Goal: Task Accomplishment & Management: Manage account settings

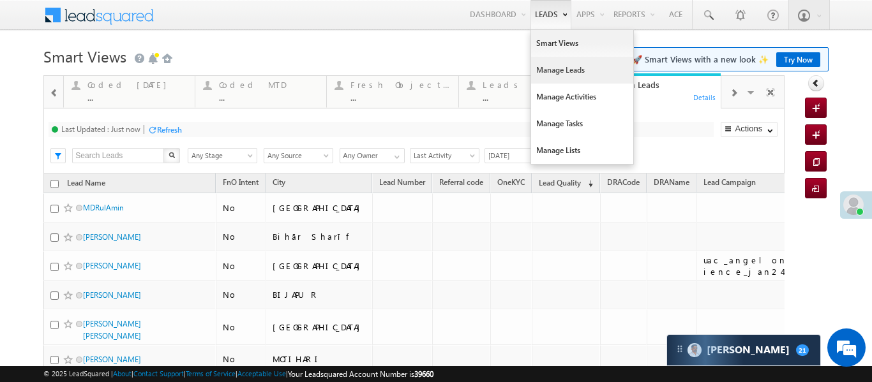
click at [543, 73] on link "Manage Leads" at bounding box center [582, 70] width 102 height 27
drag, startPoint x: 543, startPoint y: 73, endPoint x: 541, endPoint y: 54, distance: 19.2
click at [544, 73] on link "Manage Leads" at bounding box center [582, 70] width 102 height 27
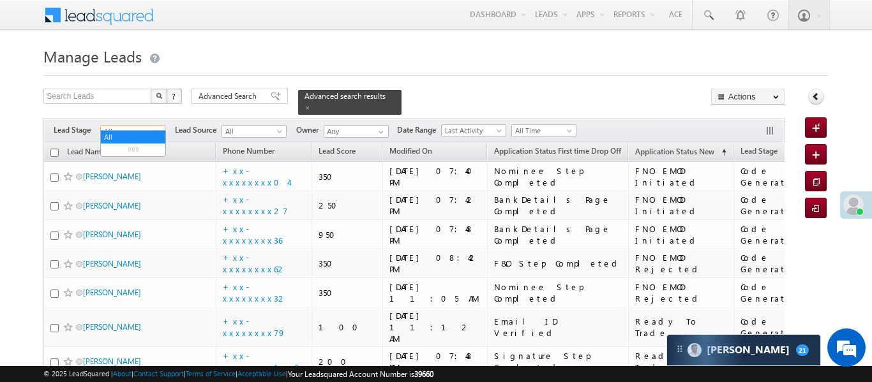
click at [131, 126] on span "All" at bounding box center [131, 131] width 61 height 11
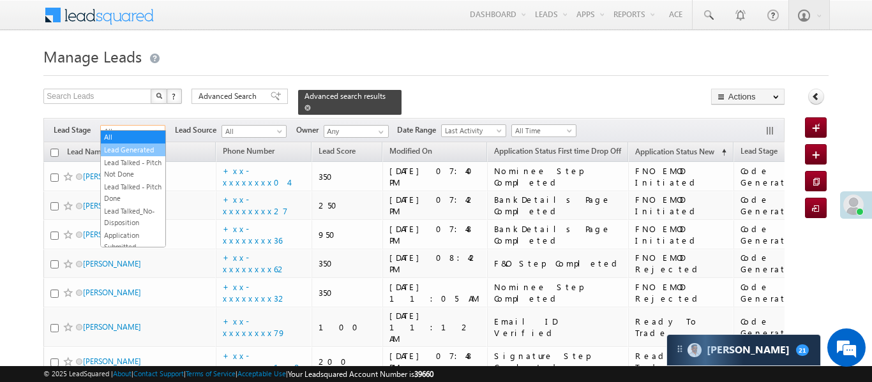
drag, startPoint x: 116, startPoint y: 136, endPoint x: 350, endPoint y: 99, distance: 236.5
click at [110, 148] on link "Lead Generated" at bounding box center [133, 149] width 64 height 11
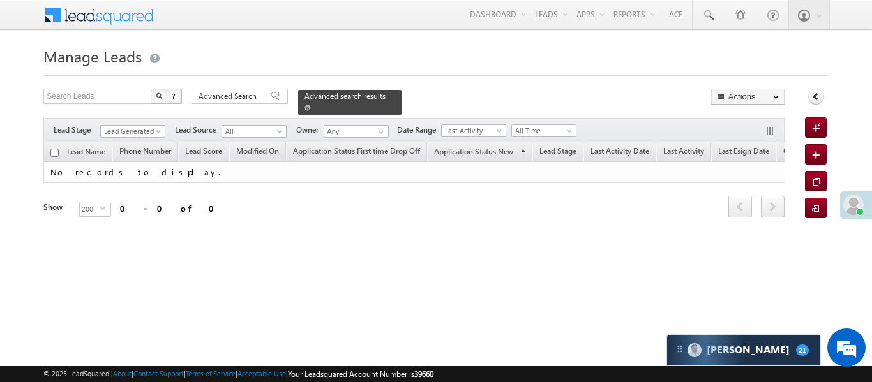
click at [311, 105] on span at bounding box center [307, 108] width 6 height 6
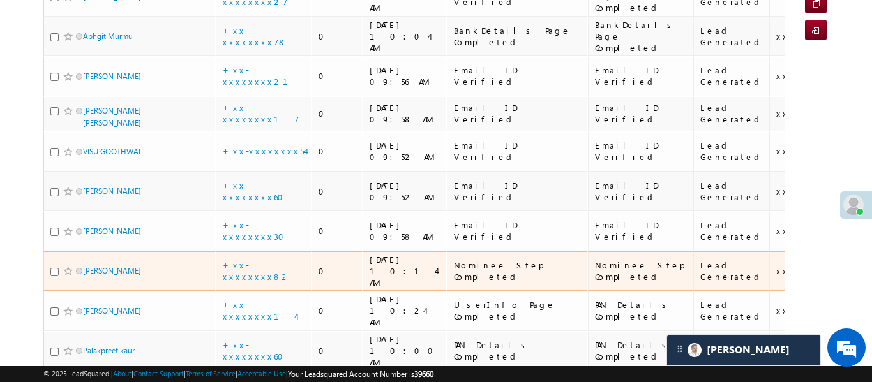
scroll to position [172, 0]
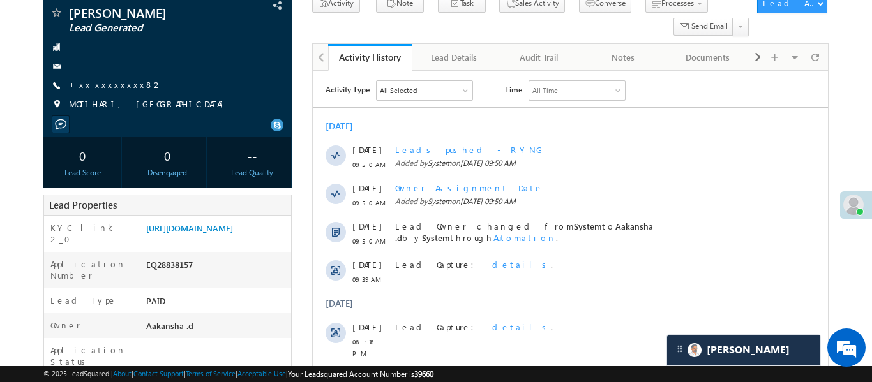
scroll to position [102, 0]
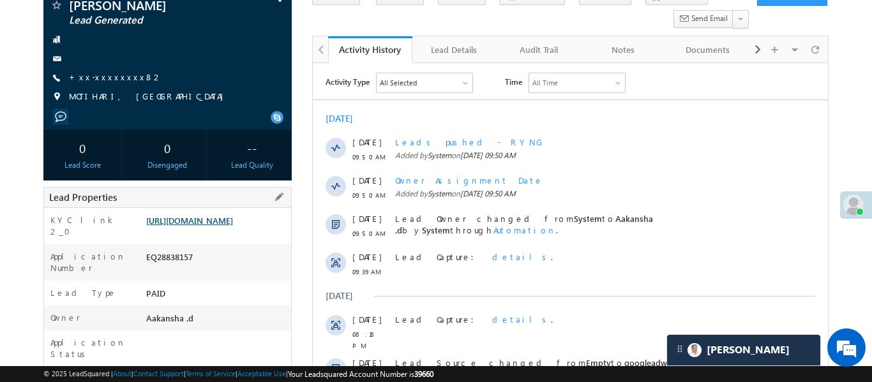
click at [224, 226] on link "https://angelbroking1-pk3em7sa.customui-test.leadsquared.com?leadId=bad7f270-df…" at bounding box center [189, 220] width 87 height 11
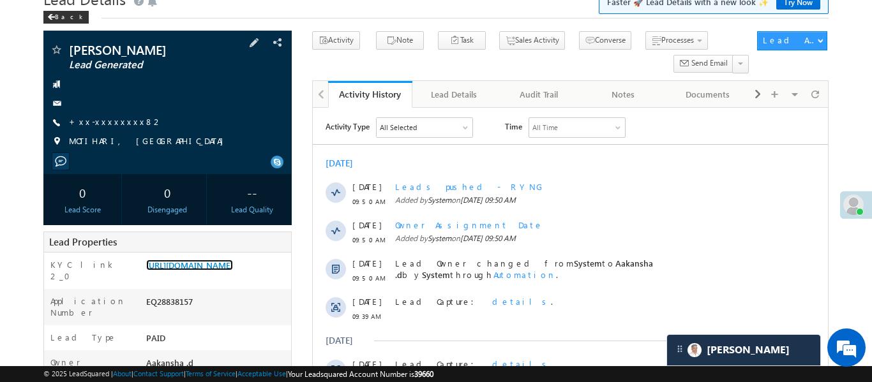
scroll to position [54, 0]
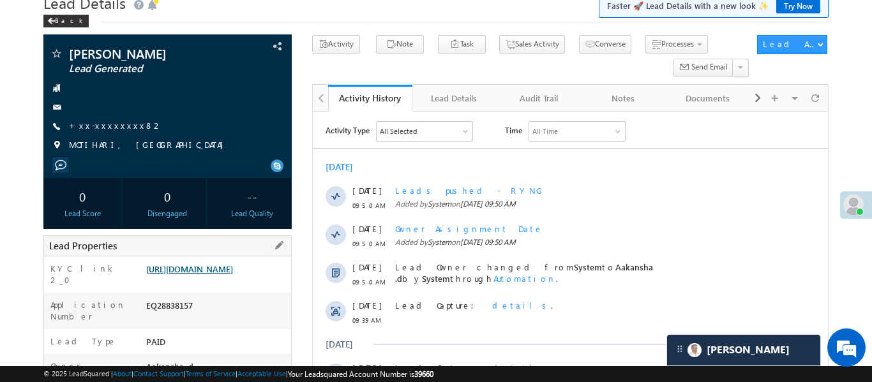
click at [189, 271] on link "https://angelbroking1-pk3em7sa.customui-test.leadsquared.com?leadId=bad7f270-df…" at bounding box center [189, 269] width 87 height 11
click at [233, 271] on link "https://angelbroking1-pk3em7sa.customui-test.leadsquared.com?leadId=bad7f270-df…" at bounding box center [189, 269] width 87 height 11
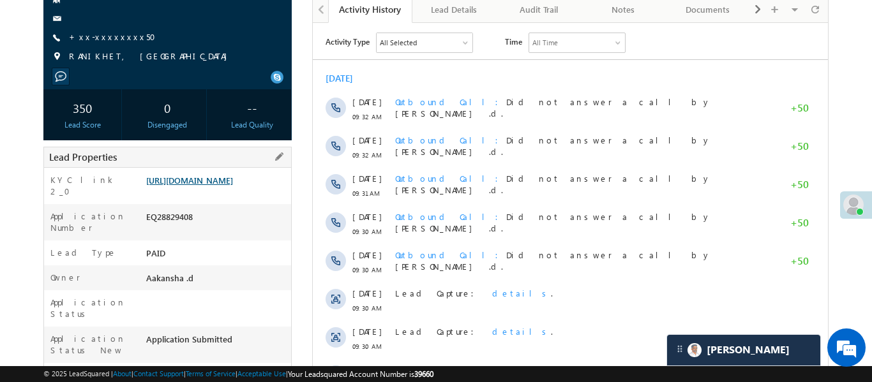
scroll to position [137, 0]
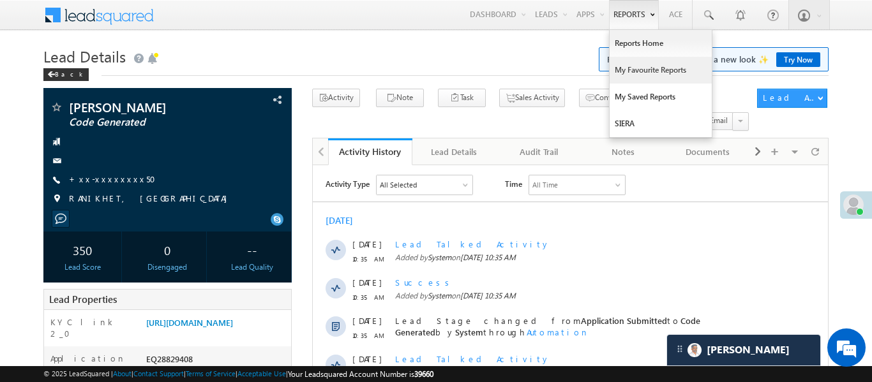
click at [657, 68] on link "My Favourite Reports" at bounding box center [661, 70] width 102 height 27
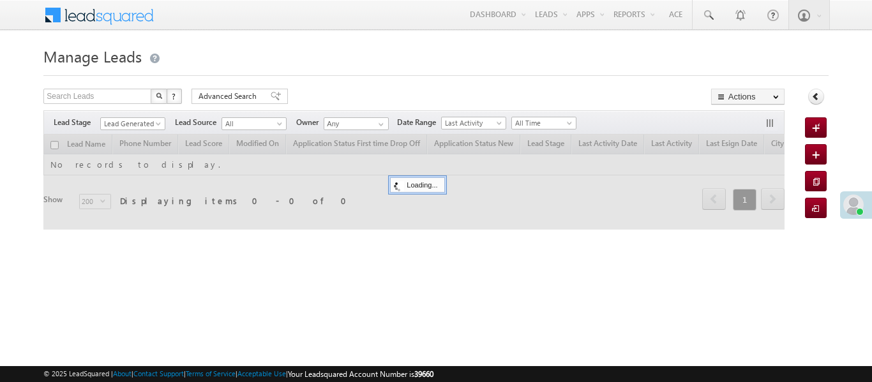
scroll to position [11, 0]
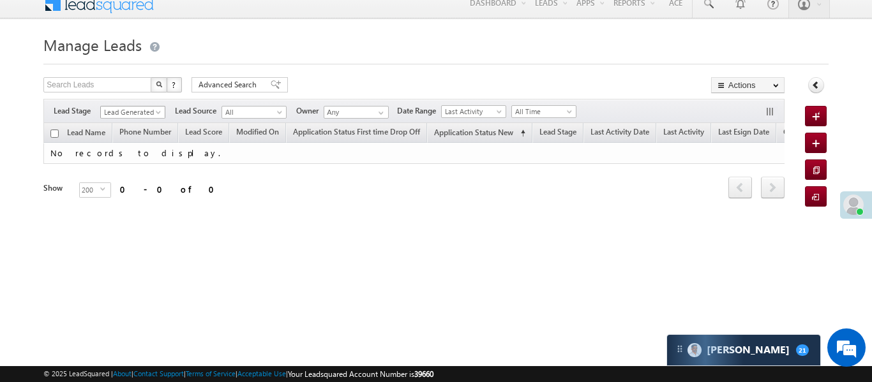
click at [143, 112] on span "Lead Generated" at bounding box center [131, 112] width 61 height 11
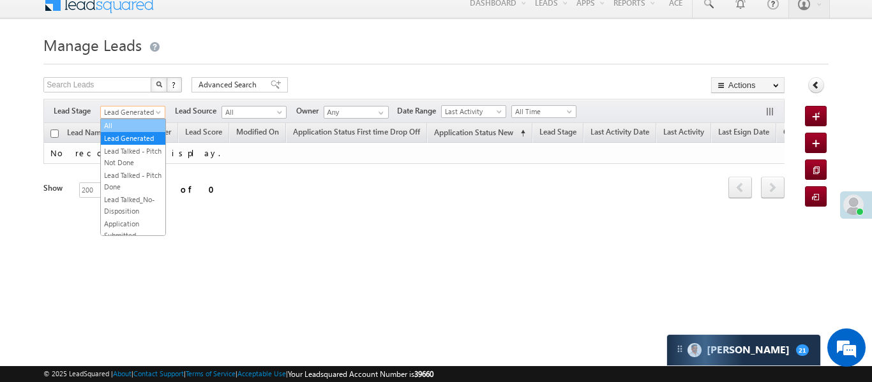
click at [139, 123] on link "All" at bounding box center [133, 125] width 64 height 11
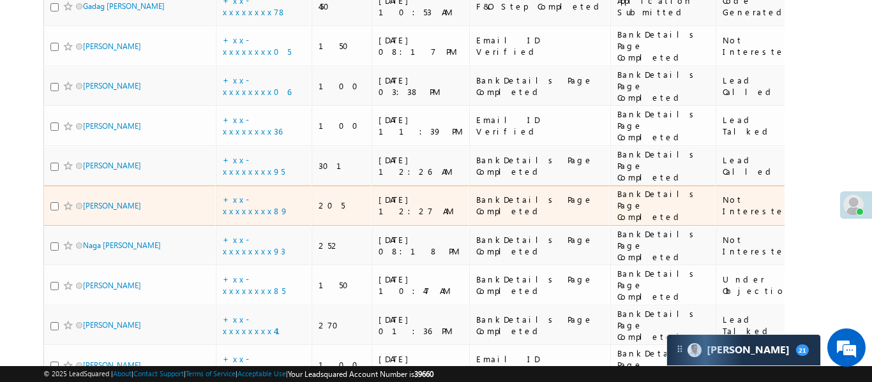
scroll to position [0, 0]
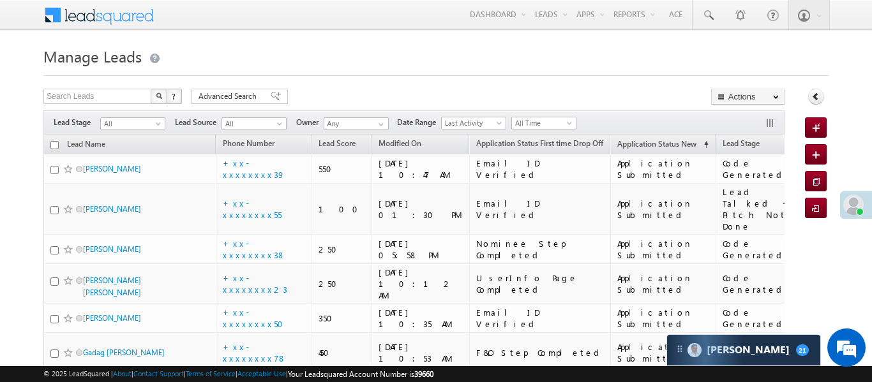
click at [548, 133] on div "Filters Lead Stage All Lead Generated Lead Talked - Pitch Not Done Lead Talked …" at bounding box center [413, 122] width 740 height 24
click at [546, 120] on span "All Time" at bounding box center [542, 122] width 61 height 11
click at [537, 174] on link "Today" at bounding box center [546, 177] width 64 height 11
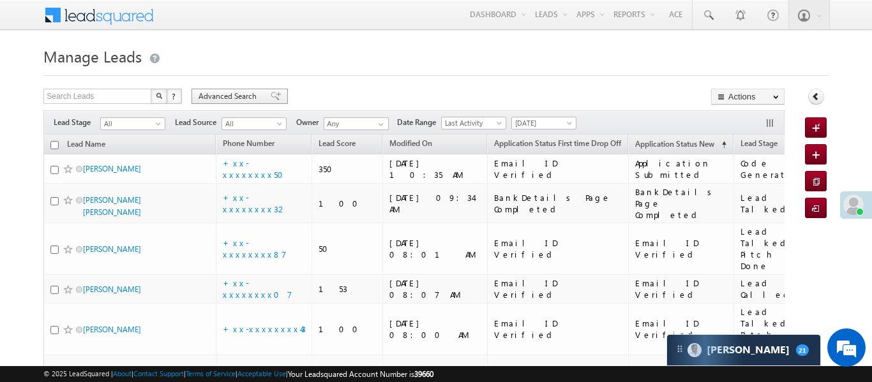
click at [238, 94] on span "Advanced Search" at bounding box center [230, 96] width 62 height 11
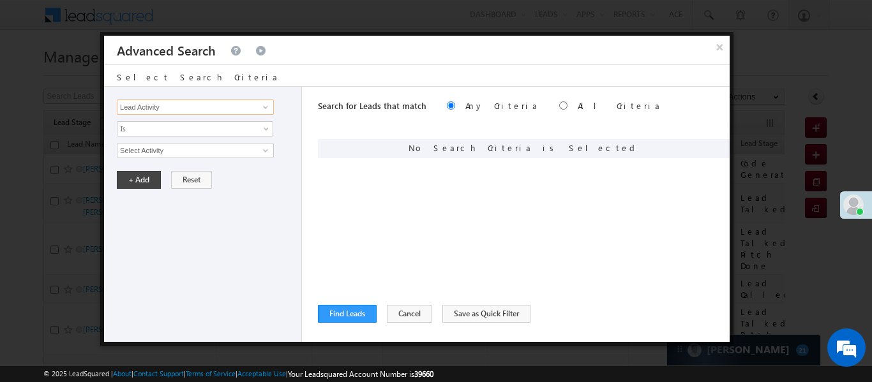
click at [227, 110] on input "Lead Activity" at bounding box center [195, 107] width 157 height 15
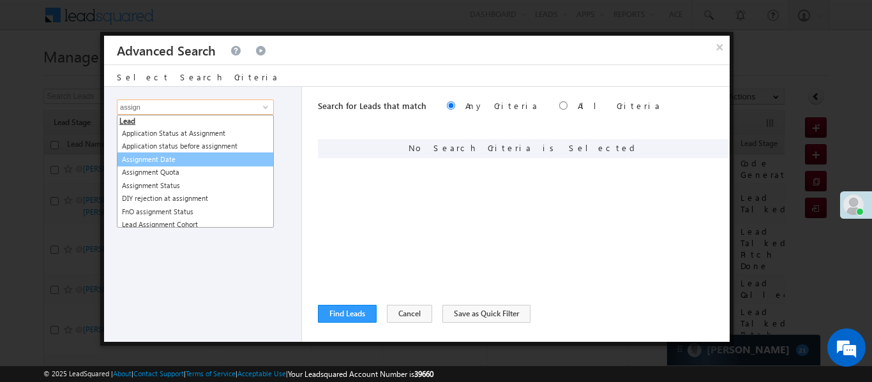
click at [212, 158] on link "Assignment Date" at bounding box center [195, 160] width 157 height 15
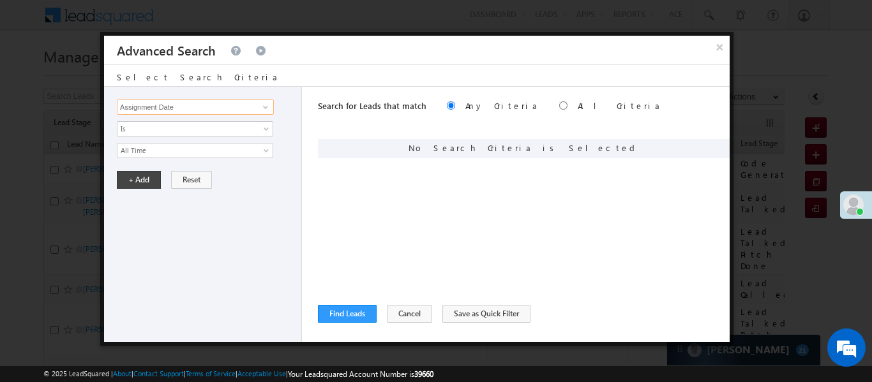
type input "Assignment Date"
click at [144, 139] on div "Lead Activity Task Sales Group Prospect Id WA Last Message Timestamp 4th Day Di…" at bounding box center [203, 214] width 198 height 255
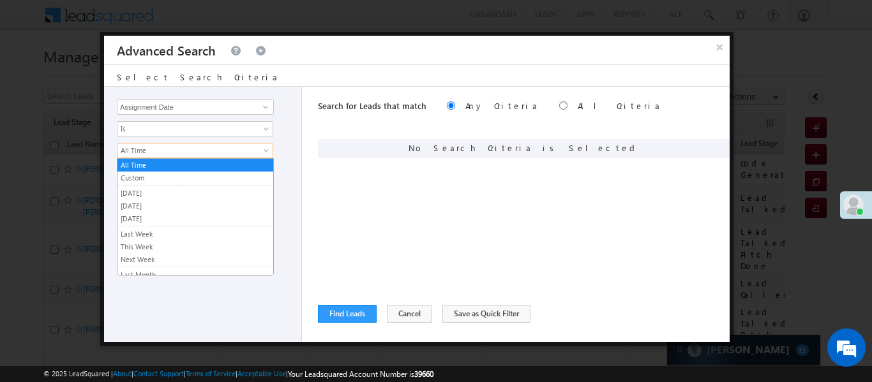
click at [150, 149] on span "All Time" at bounding box center [186, 150] width 139 height 11
click at [158, 191] on link "Yesterday" at bounding box center [195, 193] width 156 height 11
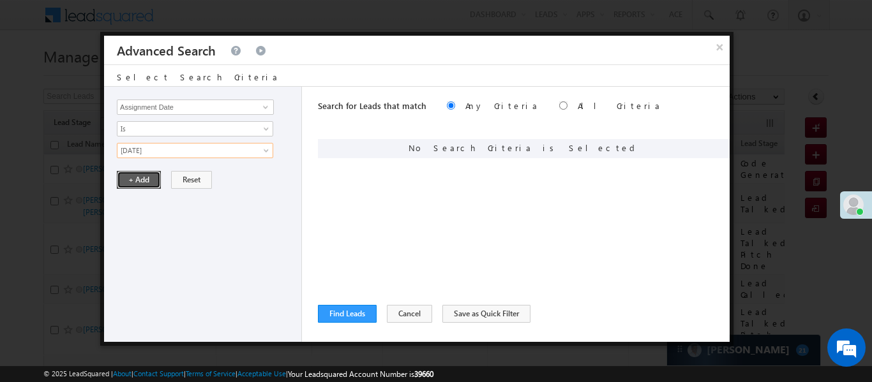
click at [147, 171] on button "+ Add" at bounding box center [139, 180] width 44 height 18
click at [146, 176] on button "+ Add" at bounding box center [139, 180] width 44 height 18
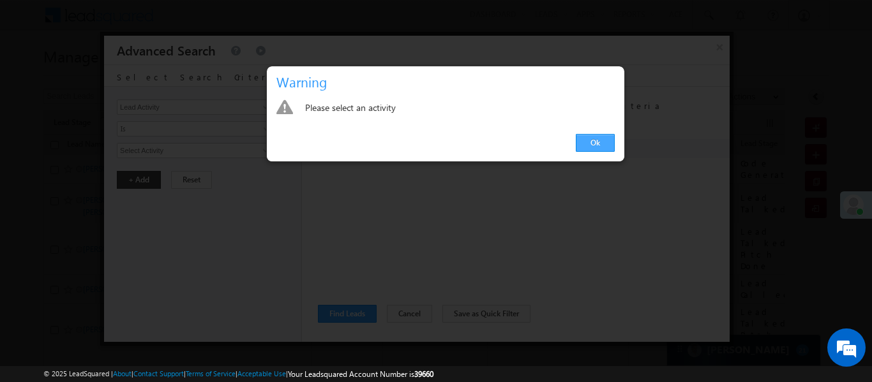
click at [599, 146] on link "Ok" at bounding box center [595, 143] width 39 height 18
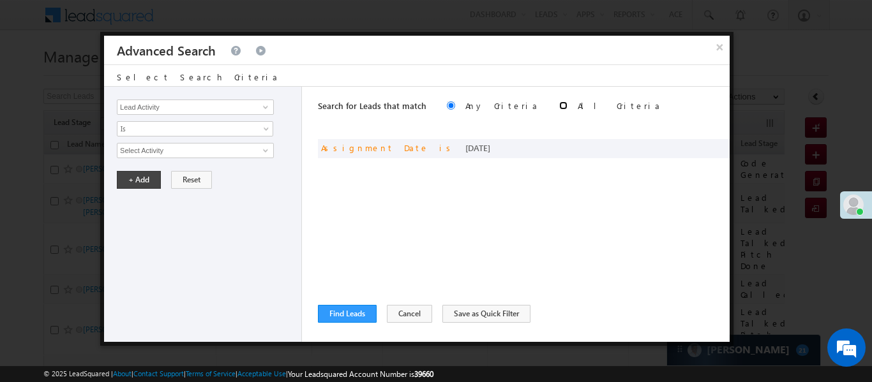
click at [559, 107] on input "radio" at bounding box center [563, 105] width 8 height 8
radio input "true"
click at [357, 314] on button "Find Leads" at bounding box center [347, 314] width 59 height 18
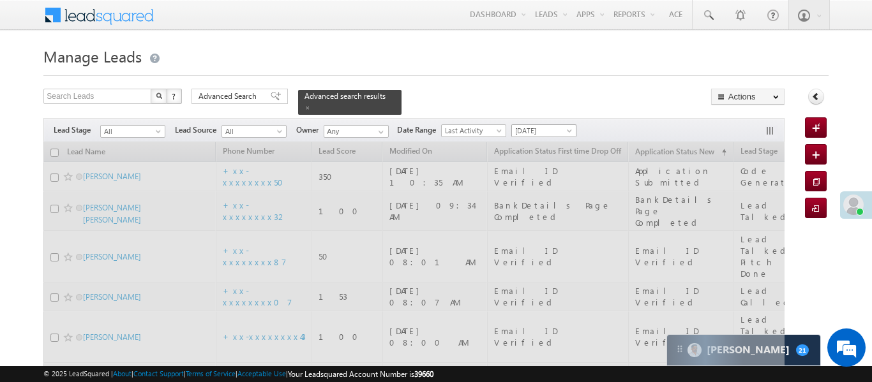
click at [532, 125] on span "Today" at bounding box center [542, 130] width 61 height 11
click at [536, 125] on span "Today" at bounding box center [542, 130] width 61 height 11
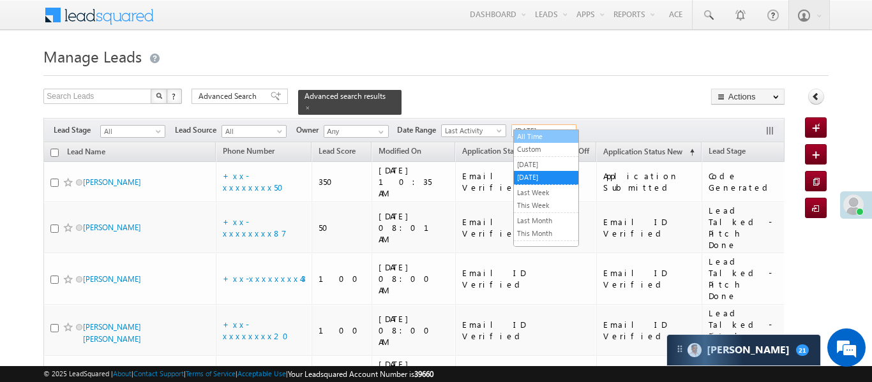
click at [538, 134] on link "All Time" at bounding box center [546, 136] width 64 height 11
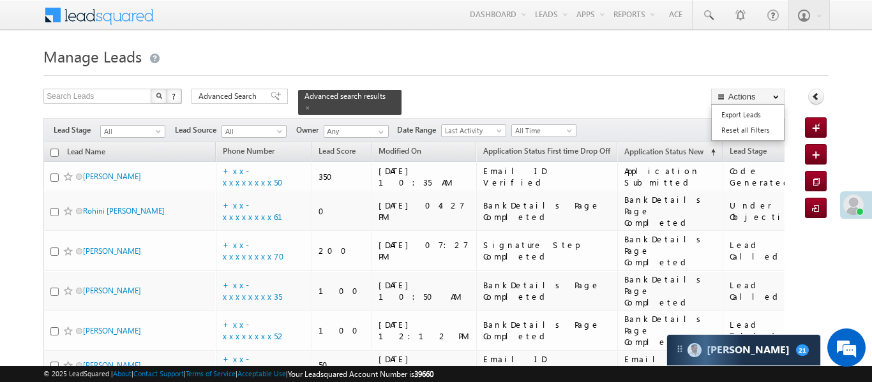
click at [745, 104] on ul "Export Leads Reset all Filters" at bounding box center [747, 122] width 73 height 37
click at [748, 96] on button "Actions" at bounding box center [747, 97] width 73 height 16
click at [758, 99] on button "Actions" at bounding box center [747, 97] width 73 height 16
click at [770, 126] on button "button" at bounding box center [771, 132] width 13 height 13
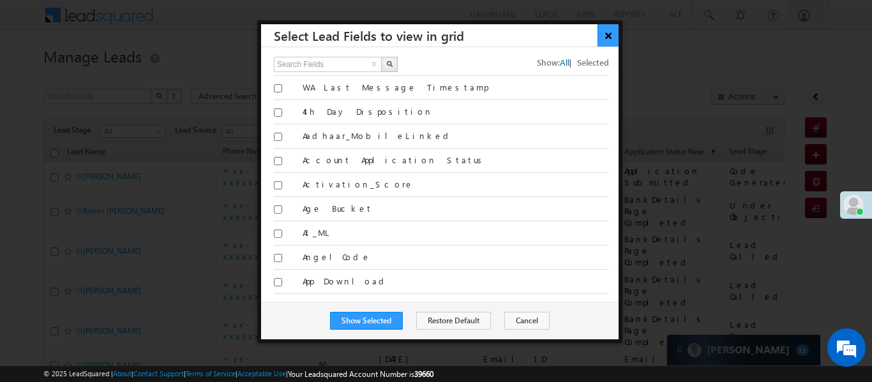
click at [608, 31] on button "×" at bounding box center [607, 35] width 21 height 22
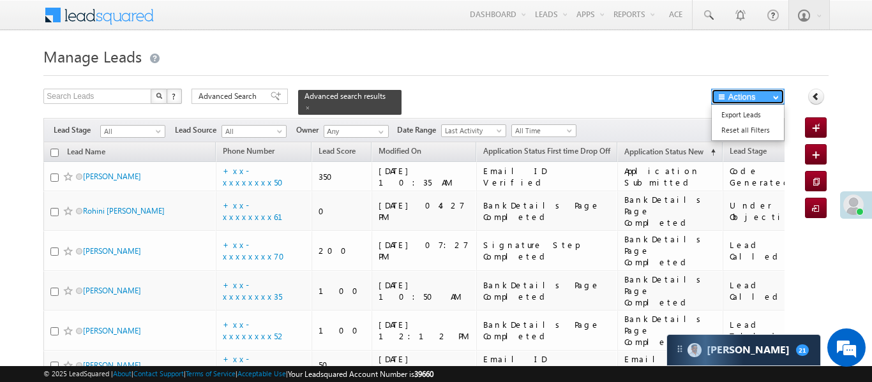
click at [719, 98] on span "button" at bounding box center [722, 97] width 11 height 8
click at [812, 99] on icon at bounding box center [815, 96] width 9 height 9
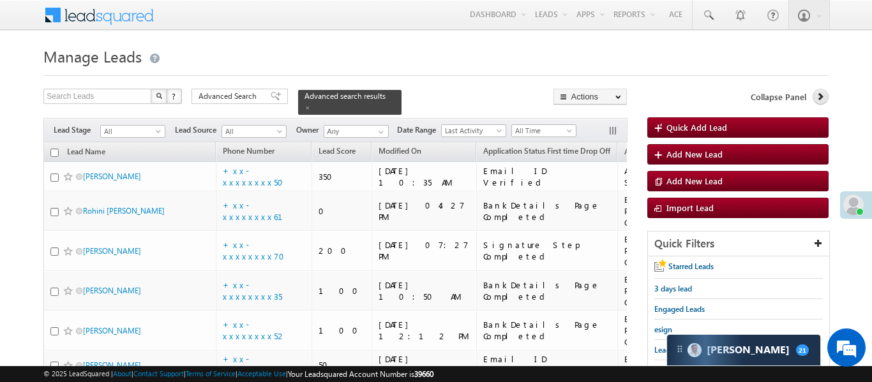
click at [812, 99] on div "Collapse Panel" at bounding box center [737, 100] width 181 height 22
click at [821, 94] on icon at bounding box center [820, 96] width 9 height 9
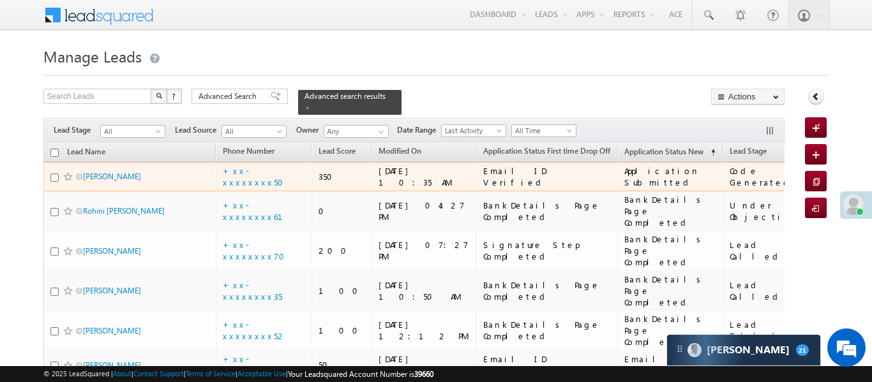
drag, startPoint x: 762, startPoint y: 130, endPoint x: 783, endPoint y: 154, distance: 31.6
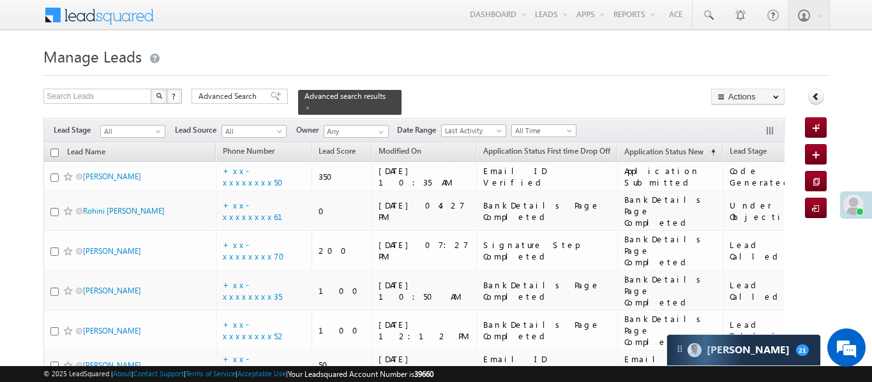
click at [728, 118] on div "Filters Lead Stage All Lead Generated Lead Talked - Pitch Not Done Lead Talked …" at bounding box center [413, 130] width 740 height 24
click at [751, 116] on link "Export Leads" at bounding box center [748, 114] width 72 height 15
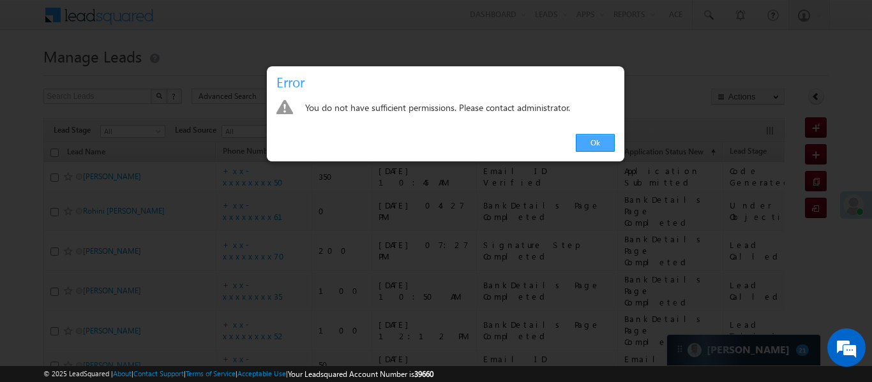
click at [606, 146] on link "Ok" at bounding box center [595, 143] width 39 height 18
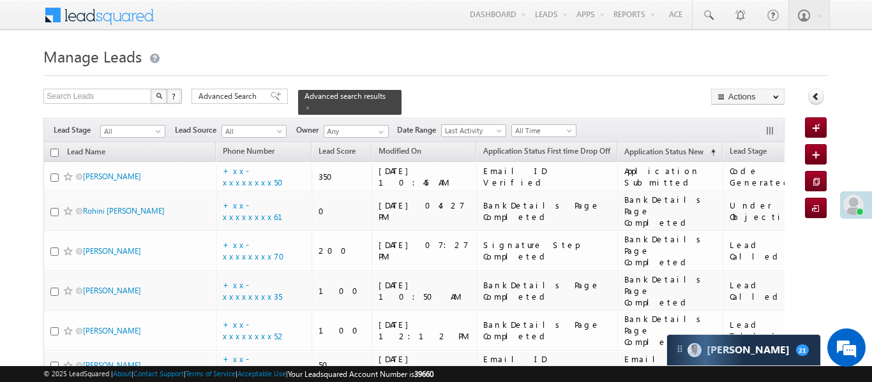
click at [627, 122] on div "Filters Lead Stage All All Lead Source All All Owner Any Any Date Range Go maxd…" at bounding box center [413, 130] width 740 height 24
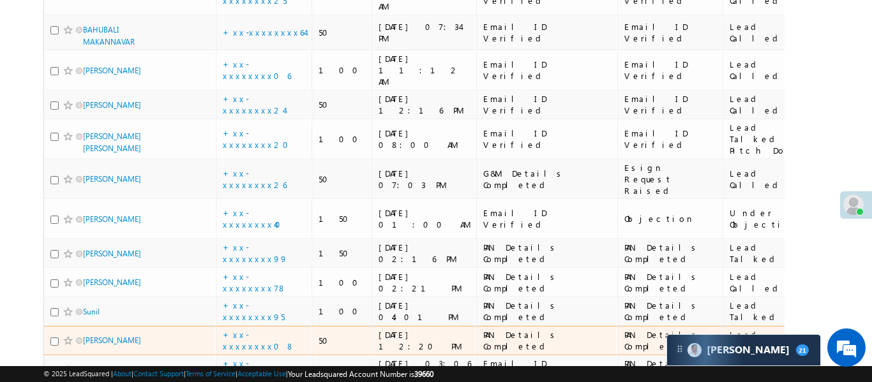
scroll to position [689, 0]
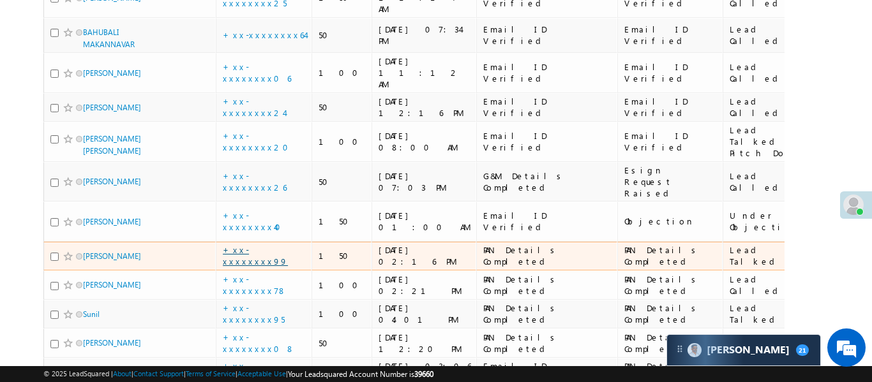
click at [262, 244] on link "+xx-xxxxxxxx99" at bounding box center [255, 255] width 65 height 22
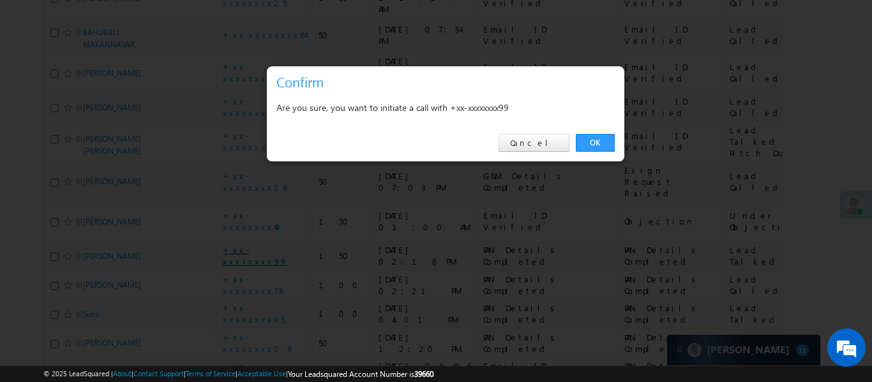
click at [261, 152] on div at bounding box center [436, 191] width 872 height 382
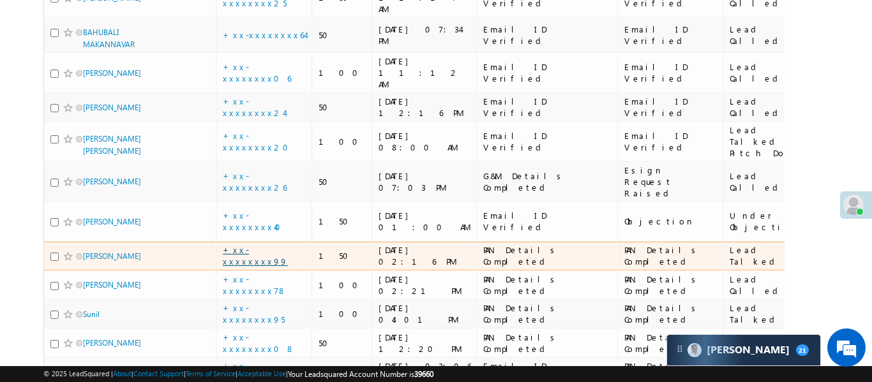
click at [248, 244] on link "+xx-xxxxxxxx99" at bounding box center [255, 255] width 65 height 22
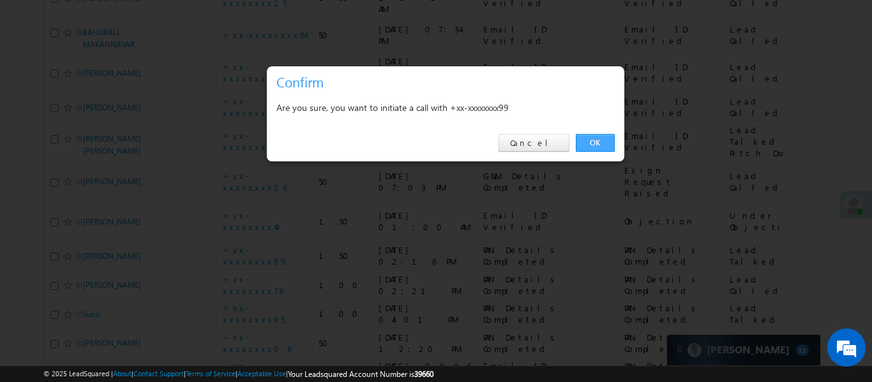
click at [599, 142] on link "OK" at bounding box center [595, 143] width 39 height 18
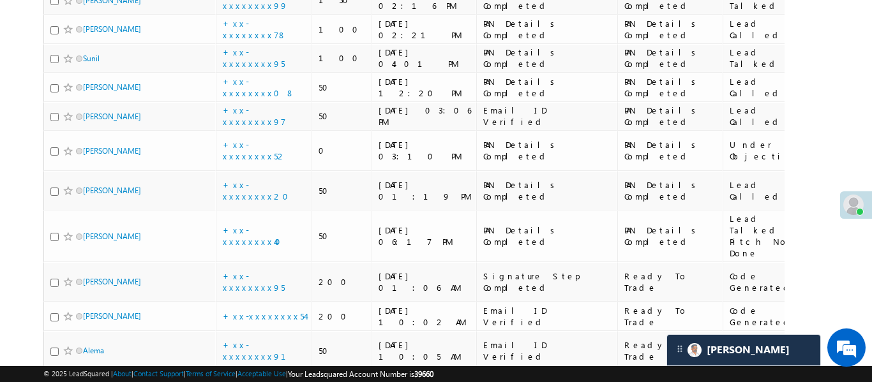
scroll to position [1202, 0]
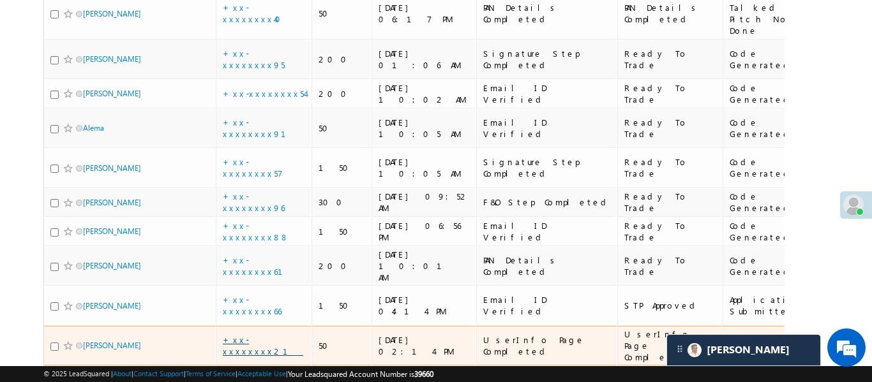
click at [251, 334] on link "+xx-xxxxxxxx21" at bounding box center [263, 345] width 80 height 22
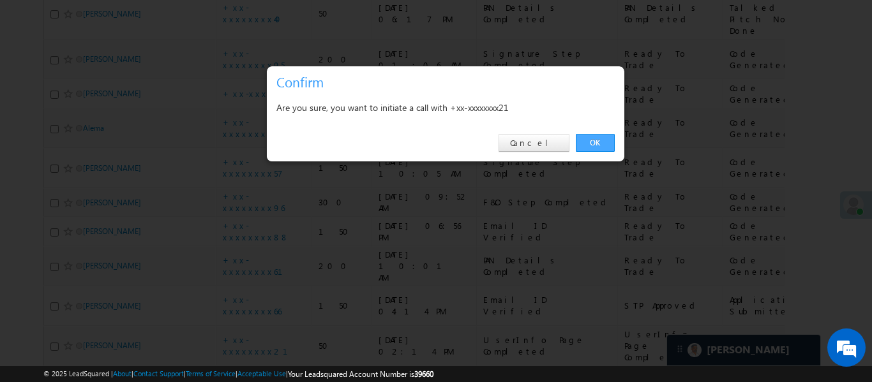
click at [606, 146] on link "OK" at bounding box center [595, 143] width 39 height 18
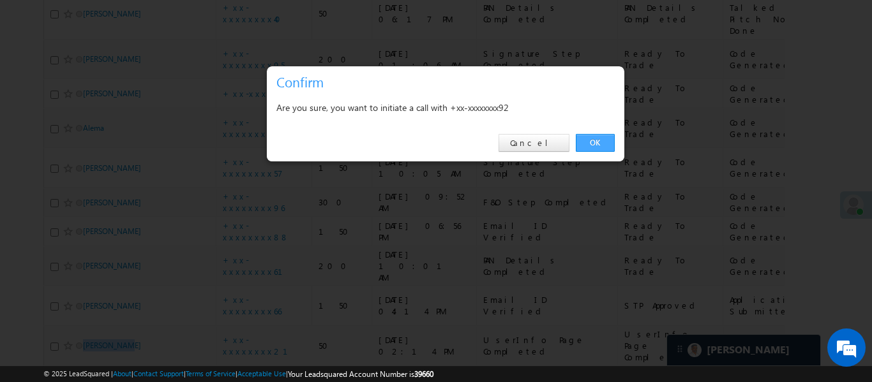
click at [583, 145] on link "OK" at bounding box center [595, 143] width 39 height 18
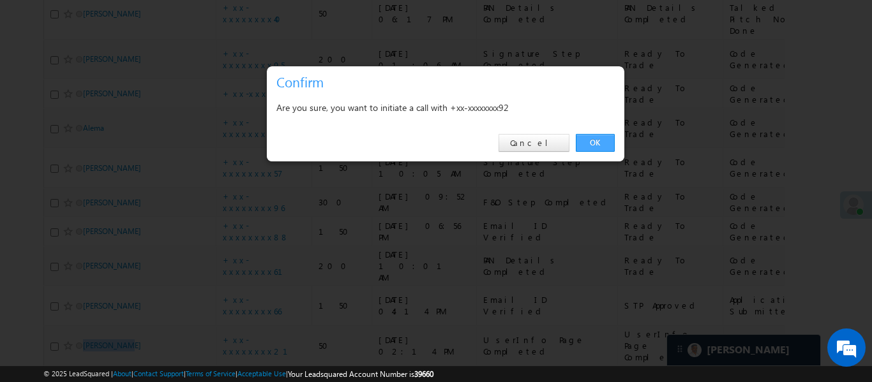
click at [585, 140] on link "OK" at bounding box center [595, 143] width 39 height 18
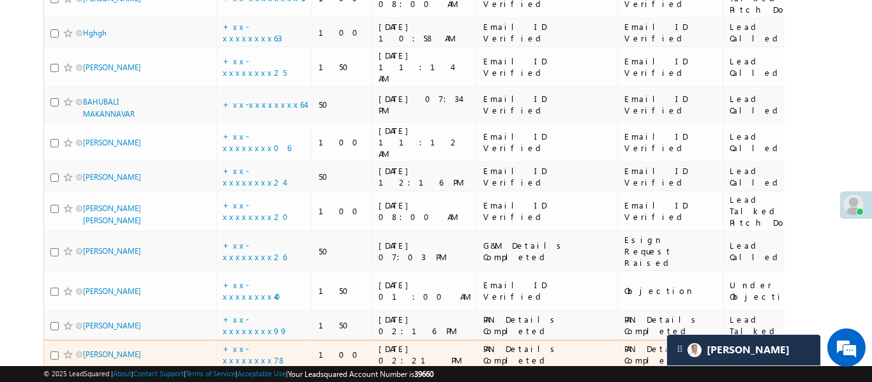
scroll to position [661, 0]
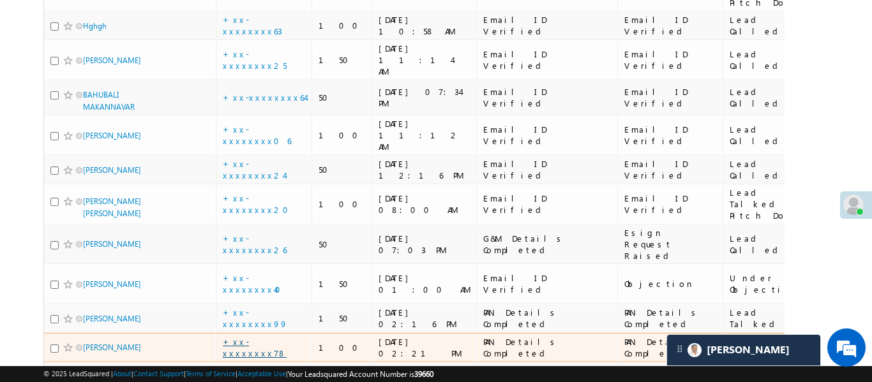
click at [255, 336] on link "+xx-xxxxxxxx78" at bounding box center [255, 347] width 64 height 22
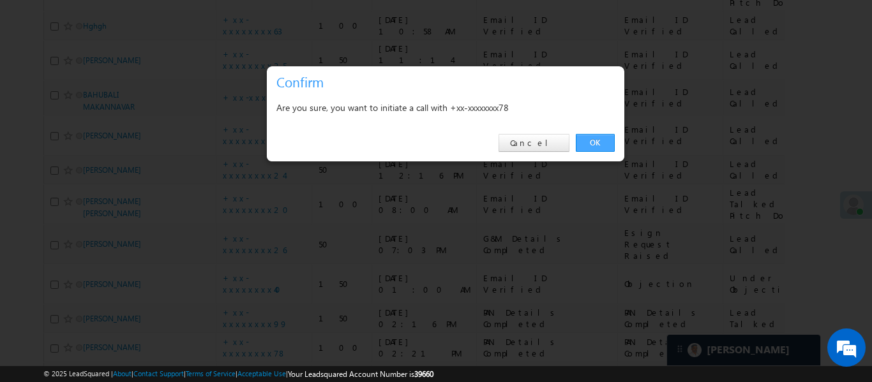
click at [599, 146] on link "OK" at bounding box center [595, 143] width 39 height 18
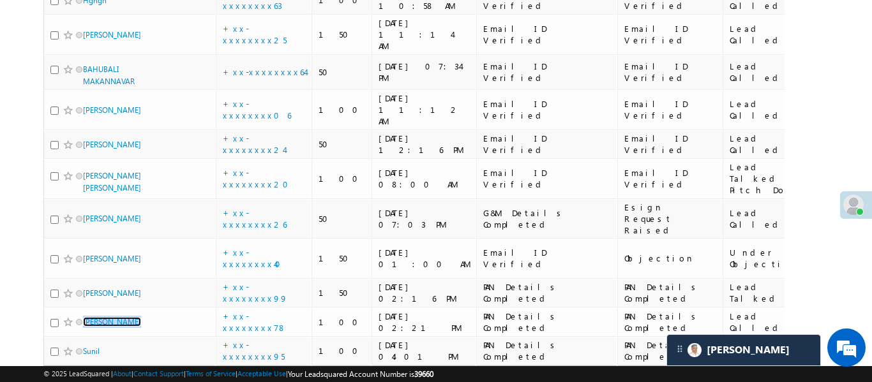
scroll to position [707, 0]
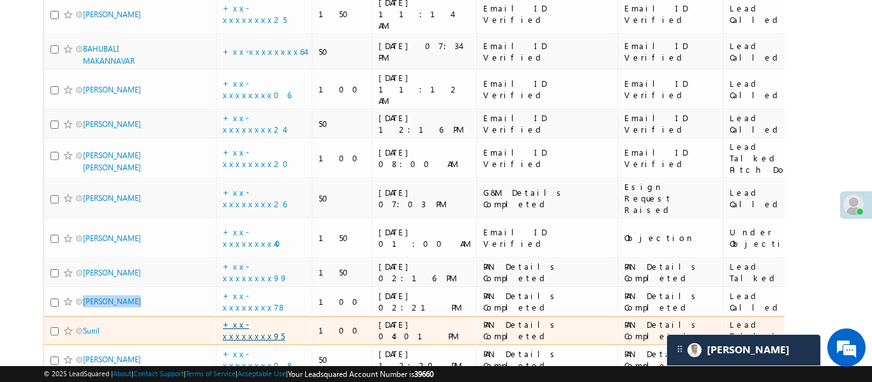
click at [258, 319] on link "+xx-xxxxxxxx95" at bounding box center [254, 330] width 62 height 22
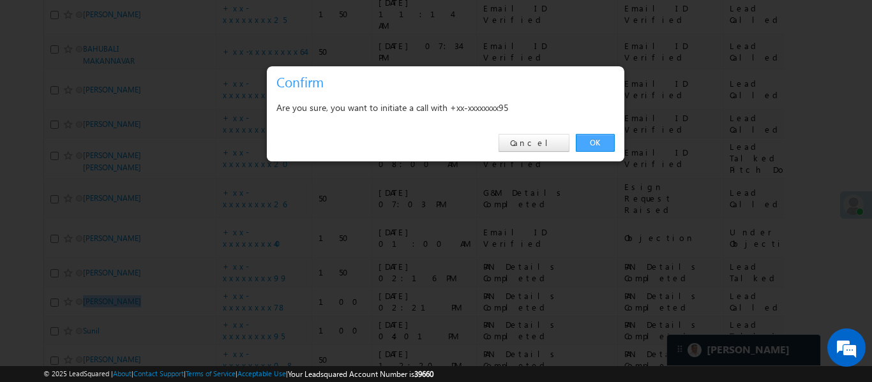
click at [604, 139] on link "OK" at bounding box center [595, 143] width 39 height 18
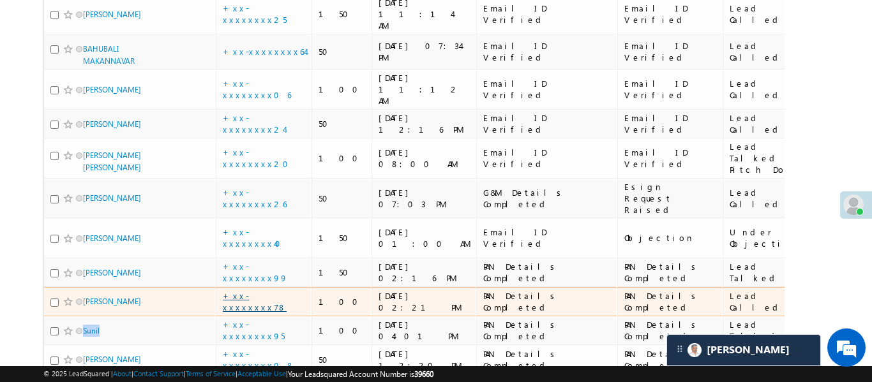
click at [268, 290] on link "+xx-xxxxxxxx78" at bounding box center [255, 301] width 64 height 22
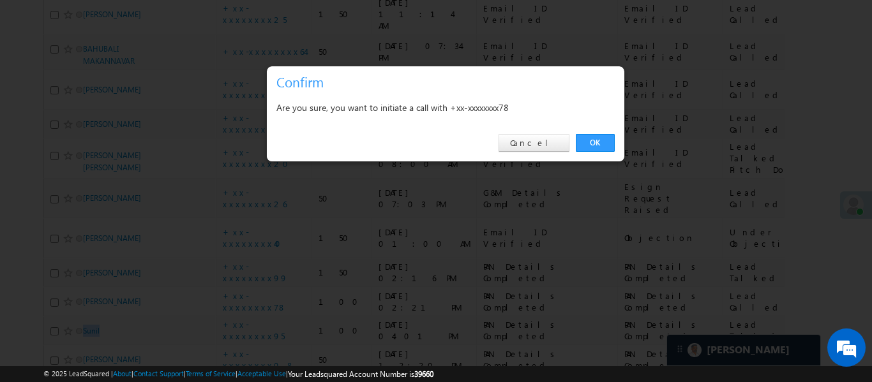
drag, startPoint x: 605, startPoint y: 139, endPoint x: 140, endPoint y: 213, distance: 471.0
click at [606, 139] on link "OK" at bounding box center [595, 143] width 39 height 18
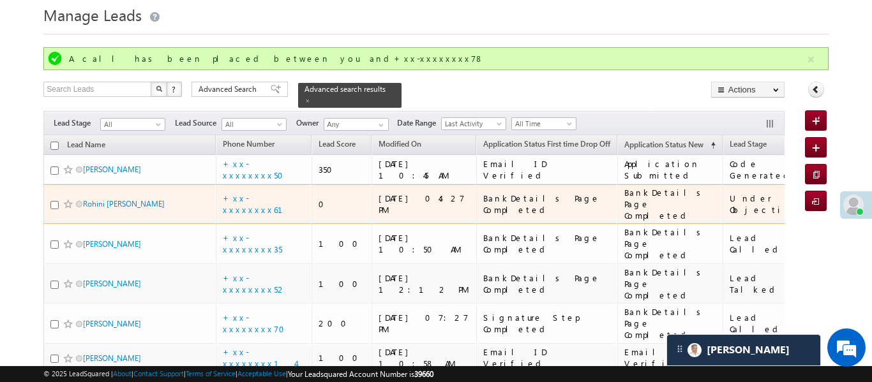
scroll to position [49, 0]
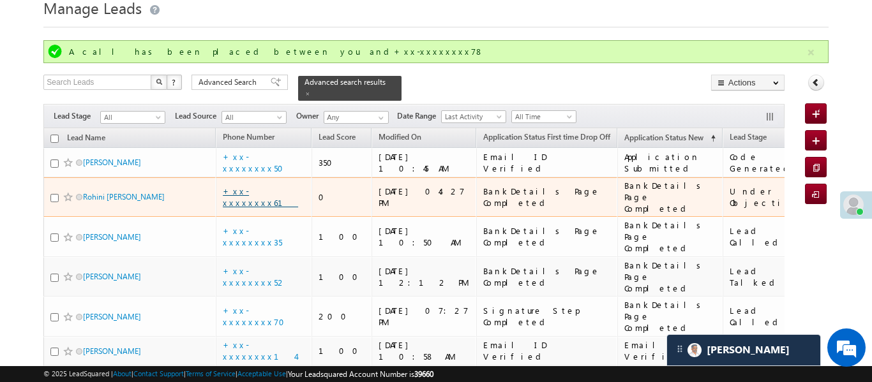
click at [259, 186] on link "+xx-xxxxxxxx61" at bounding box center [260, 197] width 75 height 22
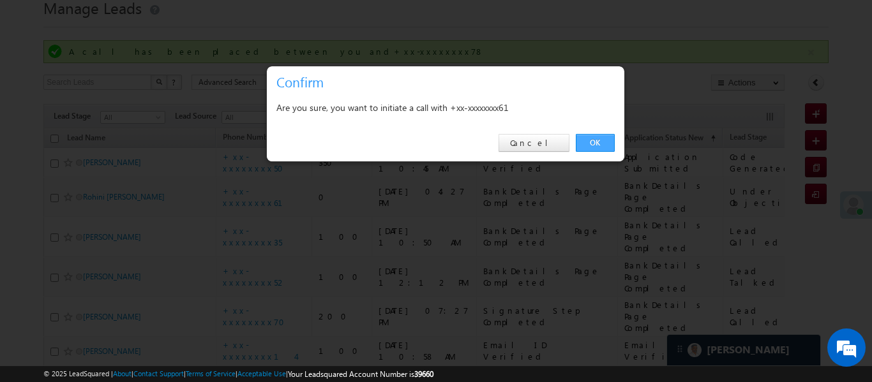
click at [599, 137] on link "OK" at bounding box center [595, 143] width 39 height 18
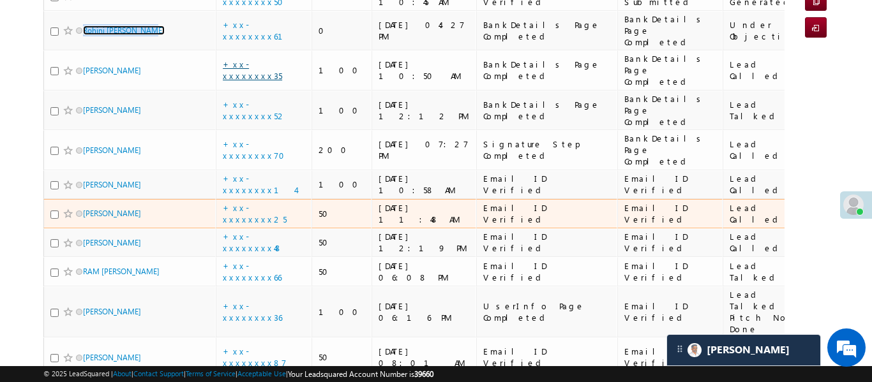
scroll to position [214, 0]
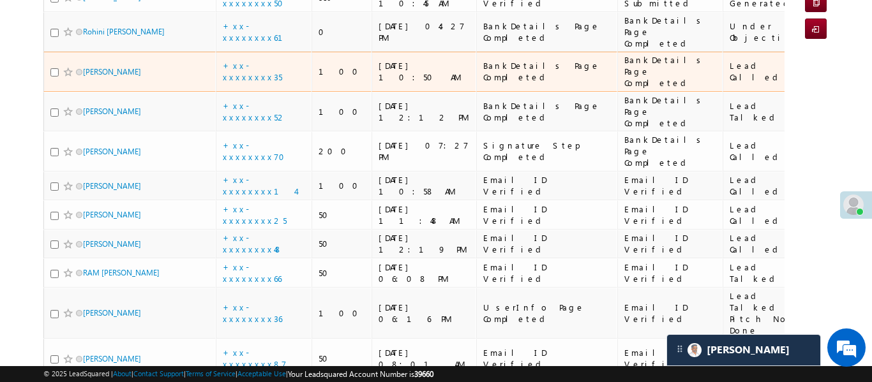
click at [268, 31] on td "+xx-xxxxxxxx61" at bounding box center [264, 32] width 96 height 40
click at [259, 60] on link "+xx-xxxxxxxx35" at bounding box center [252, 71] width 59 height 22
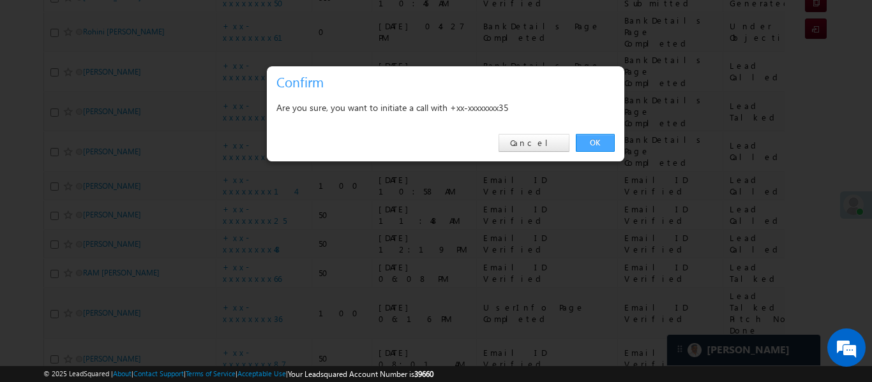
click at [590, 143] on link "OK" at bounding box center [595, 143] width 39 height 18
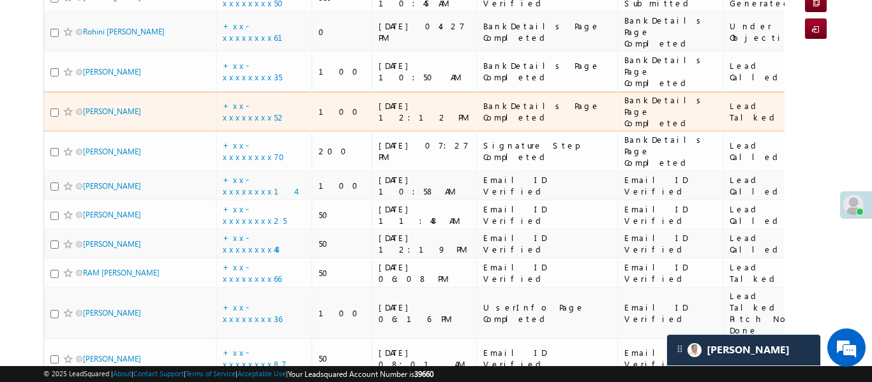
click at [811, 92] on td "xxxxx" at bounding box center [847, 112] width 73 height 40
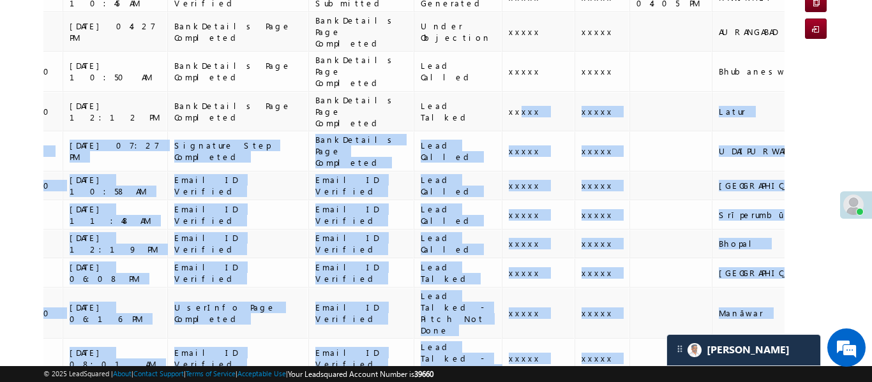
drag, startPoint x: 739, startPoint y: 79, endPoint x: 871, endPoint y: 90, distance: 132.6
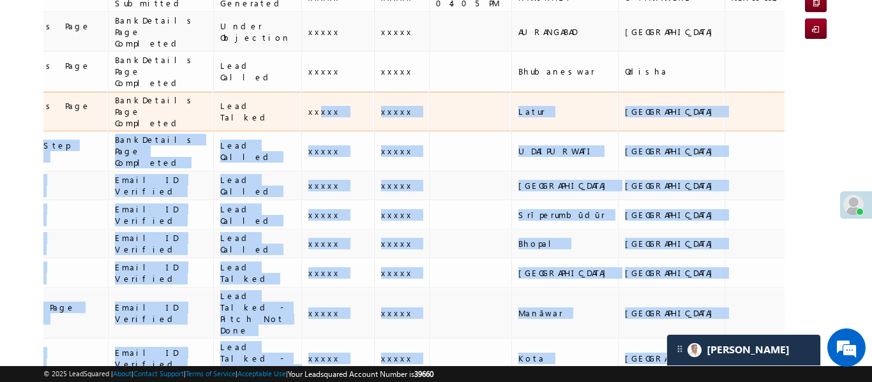
click at [724, 92] on td at bounding box center [767, 112] width 86 height 40
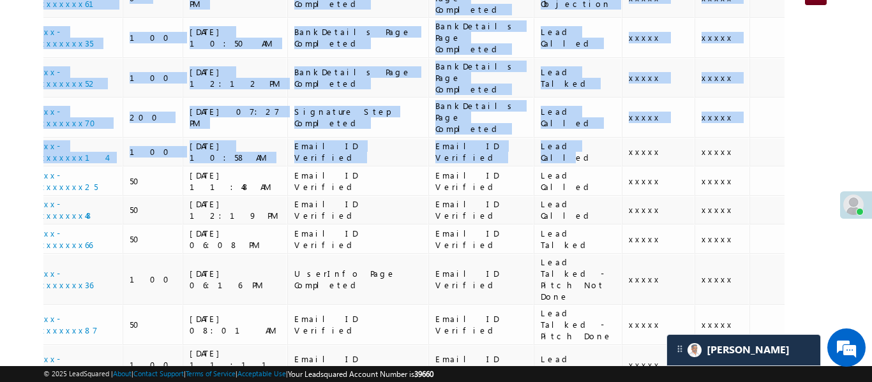
scroll to position [0, 0]
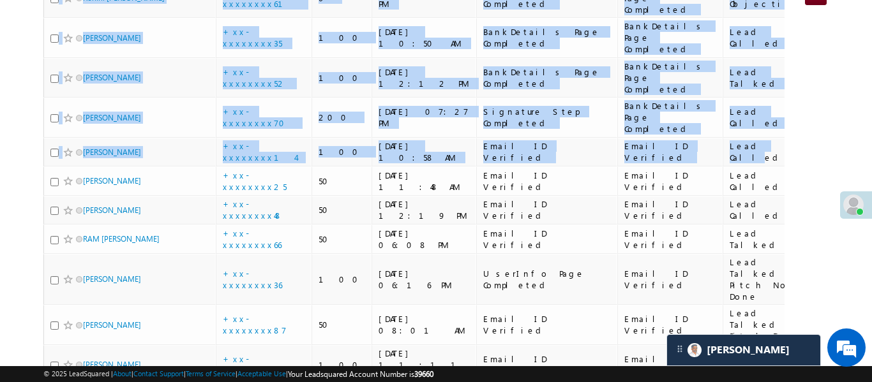
drag, startPoint x: 186, startPoint y: 107, endPoint x: 0, endPoint y: 99, distance: 185.9
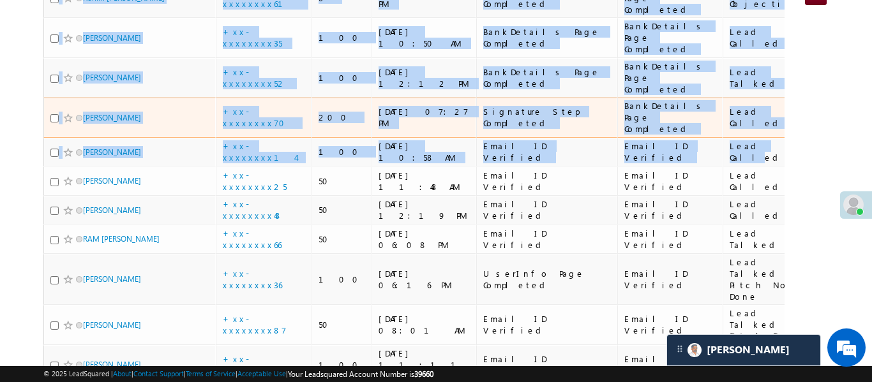
click at [214, 98] on td "Anand Kumar" at bounding box center [129, 118] width 172 height 40
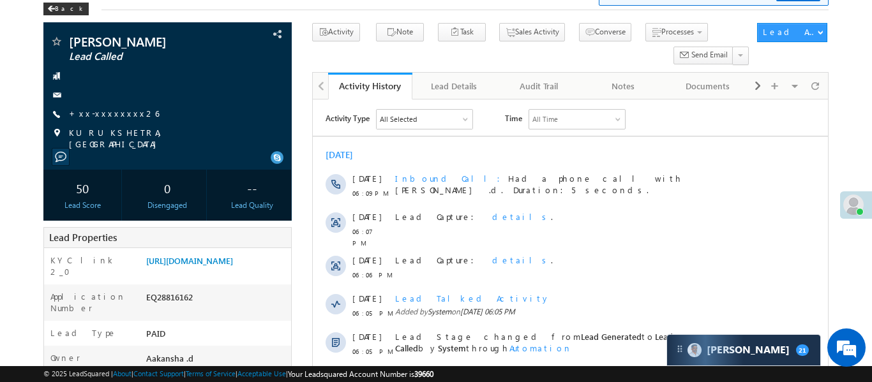
scroll to position [56, 0]
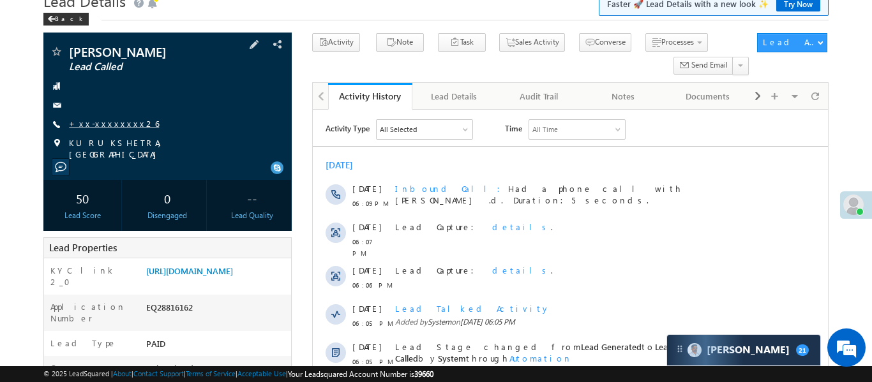
click at [103, 124] on link "+xx-xxxxxxxx26" at bounding box center [114, 123] width 90 height 11
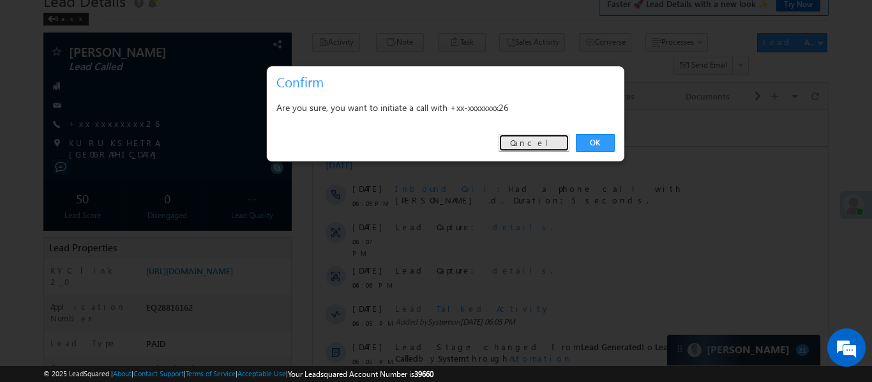
drag, startPoint x: 546, startPoint y: 142, endPoint x: 234, endPoint y: 29, distance: 331.7
click at [546, 142] on link "Cancel" at bounding box center [533, 143] width 71 height 18
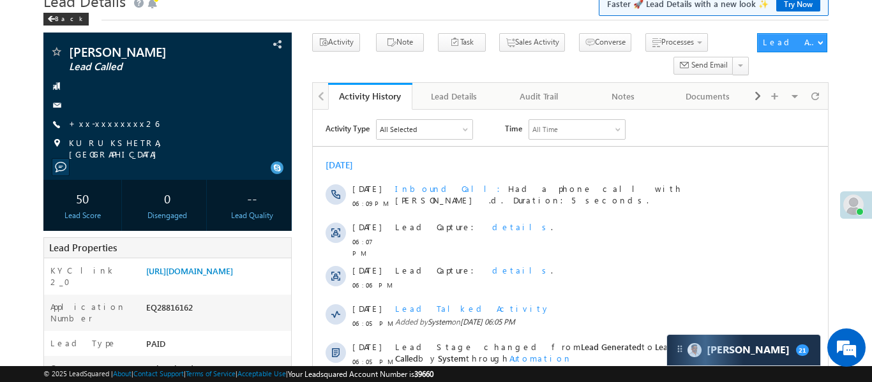
scroll to position [0, 0]
click at [100, 129] on span "+xx-xxxxxxxx26" at bounding box center [114, 124] width 90 height 13
click at [101, 120] on link "+xx-xxxxxxxx26" at bounding box center [114, 123] width 90 height 11
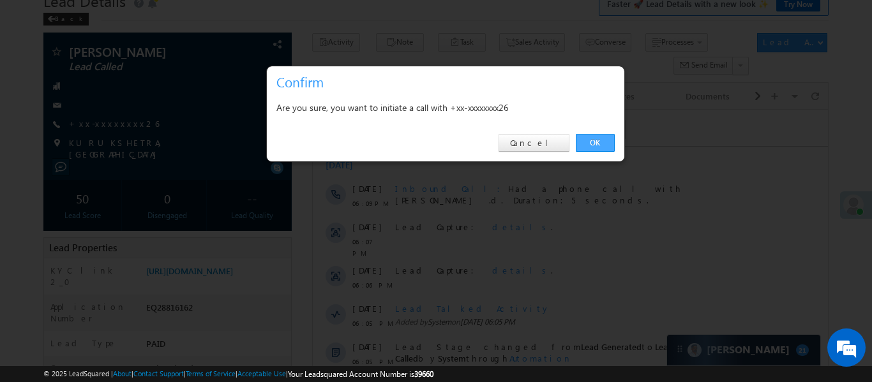
drag, startPoint x: 594, startPoint y: 147, endPoint x: 5, endPoint y: 91, distance: 591.8
click at [594, 147] on link "OK" at bounding box center [595, 143] width 39 height 18
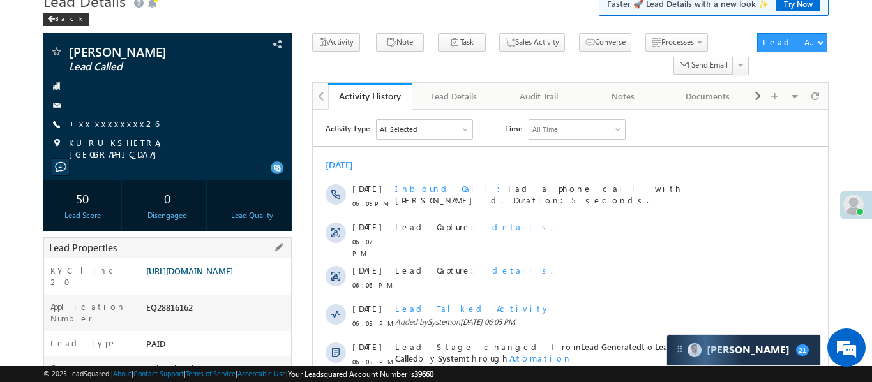
click at [220, 274] on link "[URL][DOMAIN_NAME]" at bounding box center [189, 271] width 87 height 11
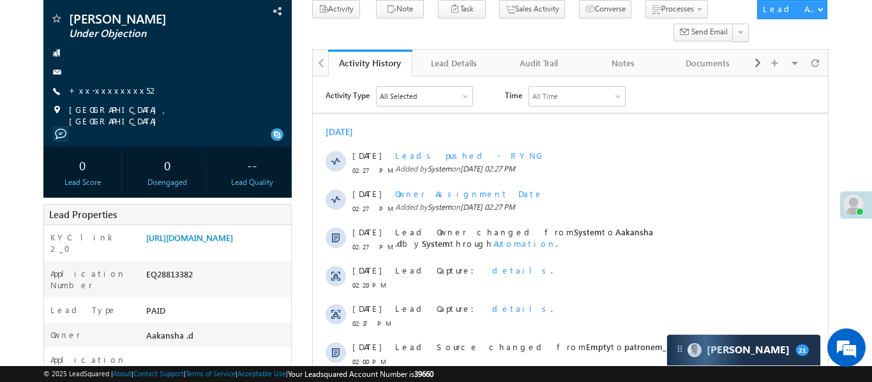
scroll to position [102, 0]
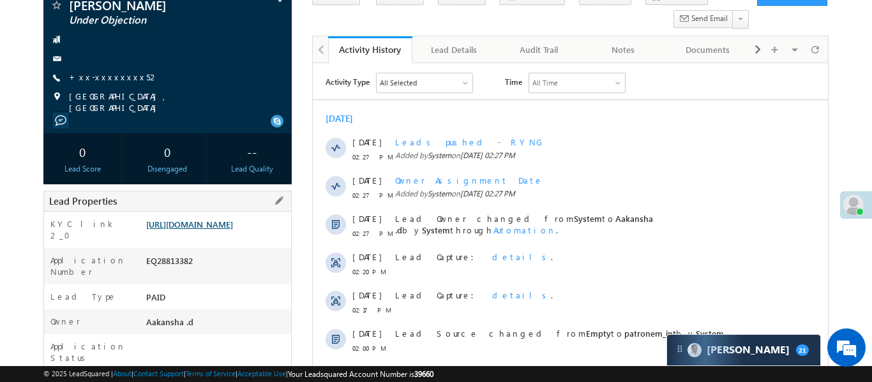
click at [226, 223] on link "[URL][DOMAIN_NAME]" at bounding box center [189, 224] width 87 height 11
click at [118, 80] on link "+xx-xxxxxxxx52" at bounding box center [114, 76] width 90 height 11
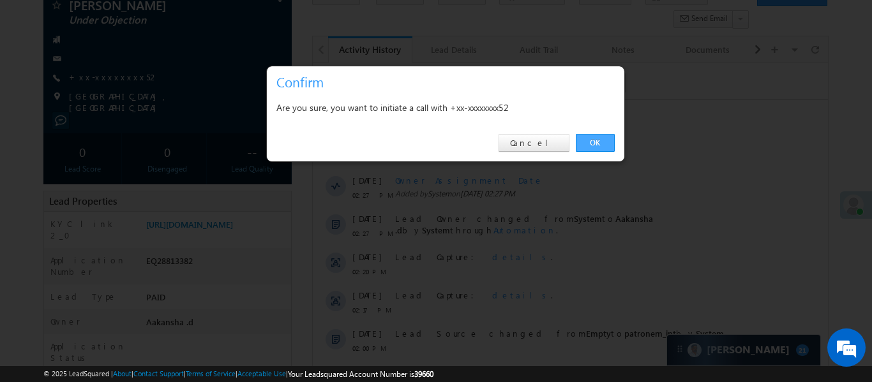
drag, startPoint x: 584, startPoint y: 146, endPoint x: 168, endPoint y: 26, distance: 433.3
click at [584, 146] on link "OK" at bounding box center [595, 143] width 39 height 18
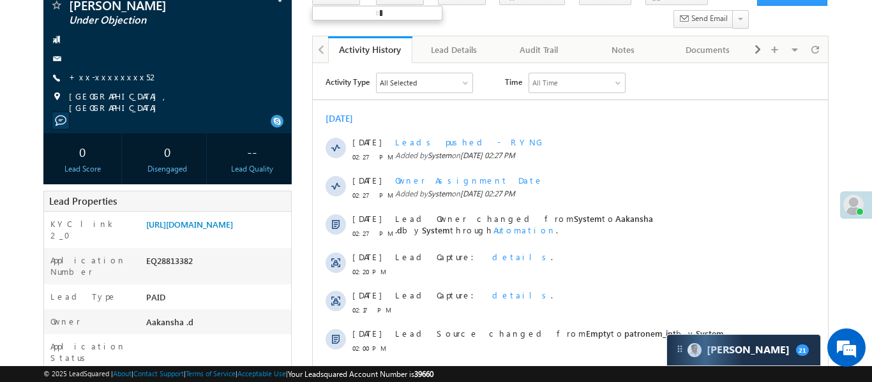
scroll to position [0, 0]
click at [107, 71] on link "+xx-xxxxxxxx52" at bounding box center [114, 76] width 90 height 11
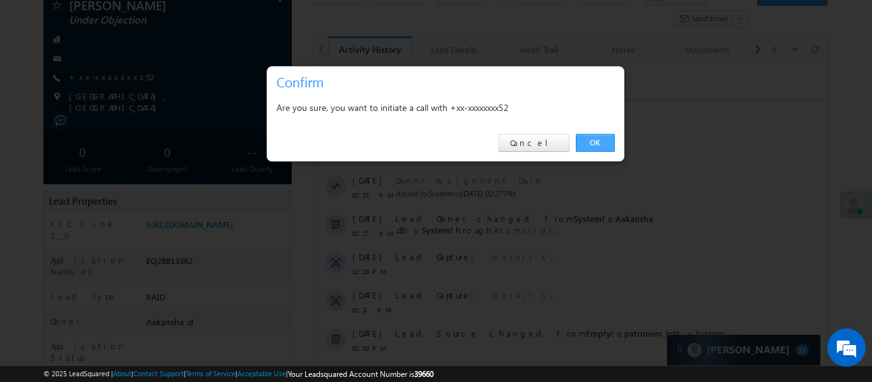
click at [607, 143] on link "OK" at bounding box center [595, 143] width 39 height 18
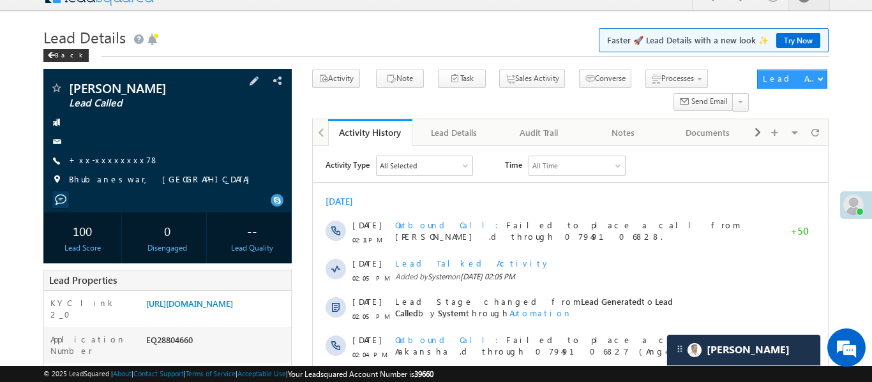
scroll to position [20, 0]
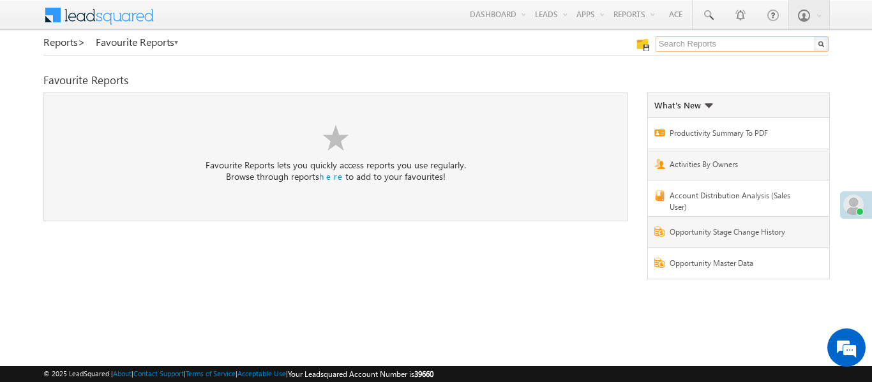
click at [681, 44] on input "text" at bounding box center [741, 43] width 173 height 15
type input "me to others"
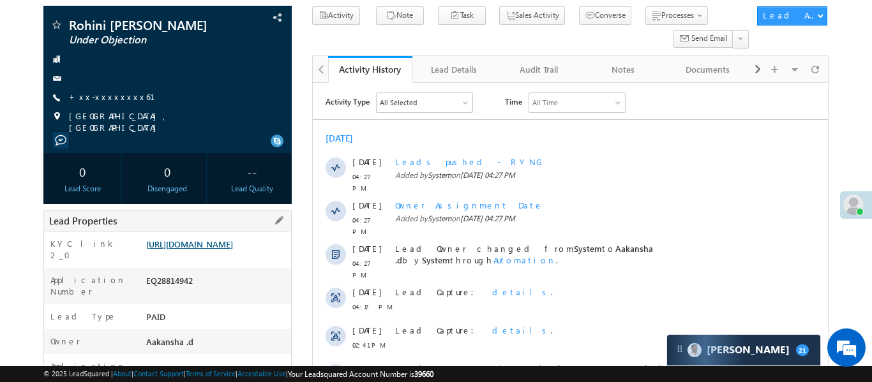
click at [233, 250] on link "https://angelbroking1-pk3em7sa.customui-test.leadsquared.com?leadId=1b019bb2-4f…" at bounding box center [189, 244] width 87 height 11
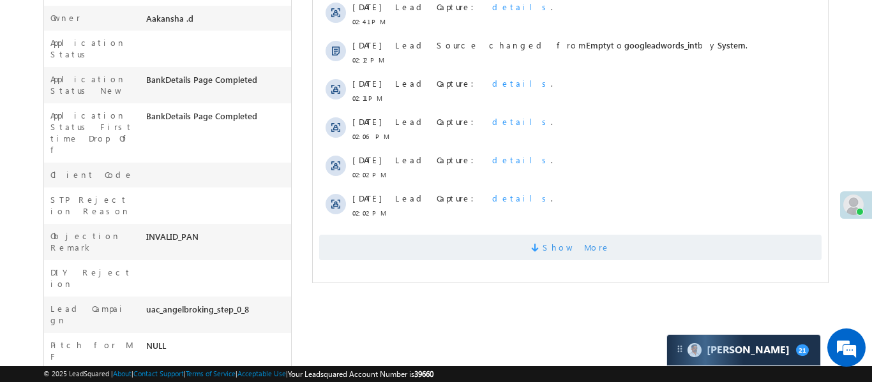
click at [462, 235] on span "Show More" at bounding box center [569, 248] width 502 height 26
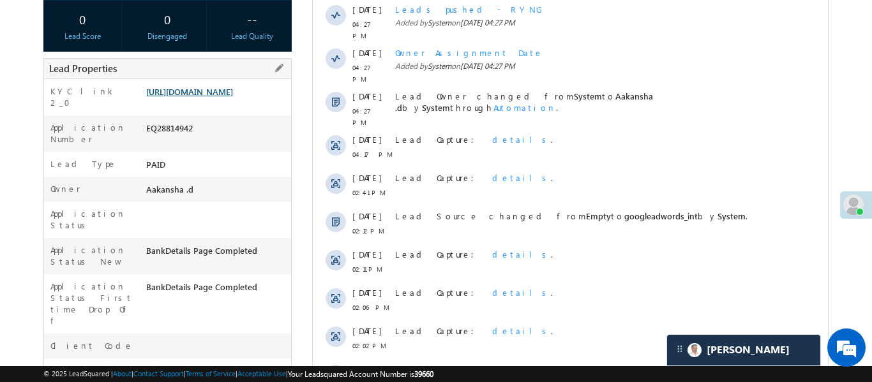
scroll to position [227, 0]
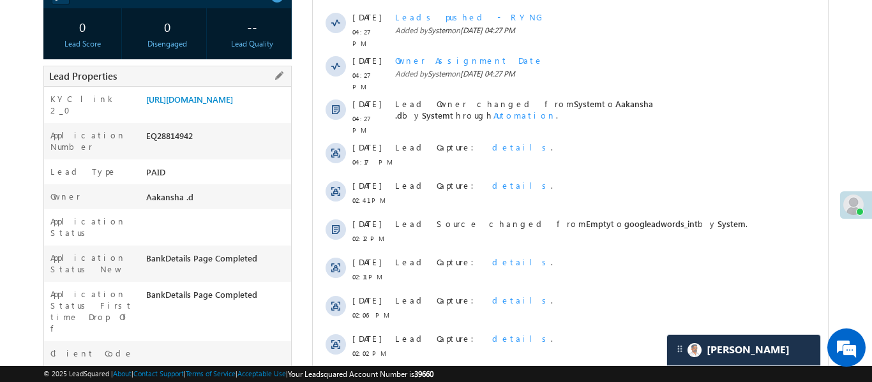
click at [257, 111] on div "https://angelbroking1-pk3em7sa.customui-test.leadsquared.com?leadId=1b019bb2-4f…" at bounding box center [217, 102] width 148 height 18
click at [233, 105] on link "https://angelbroking1-pk3em7sa.customui-test.leadsquared.com?leadId=1b019bb2-4f…" at bounding box center [189, 99] width 87 height 11
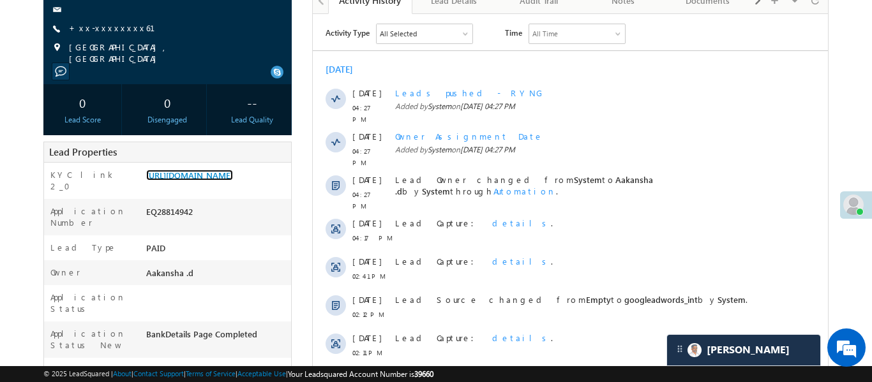
scroll to position [150, 0]
